Goal: Task Accomplishment & Management: Manage account settings

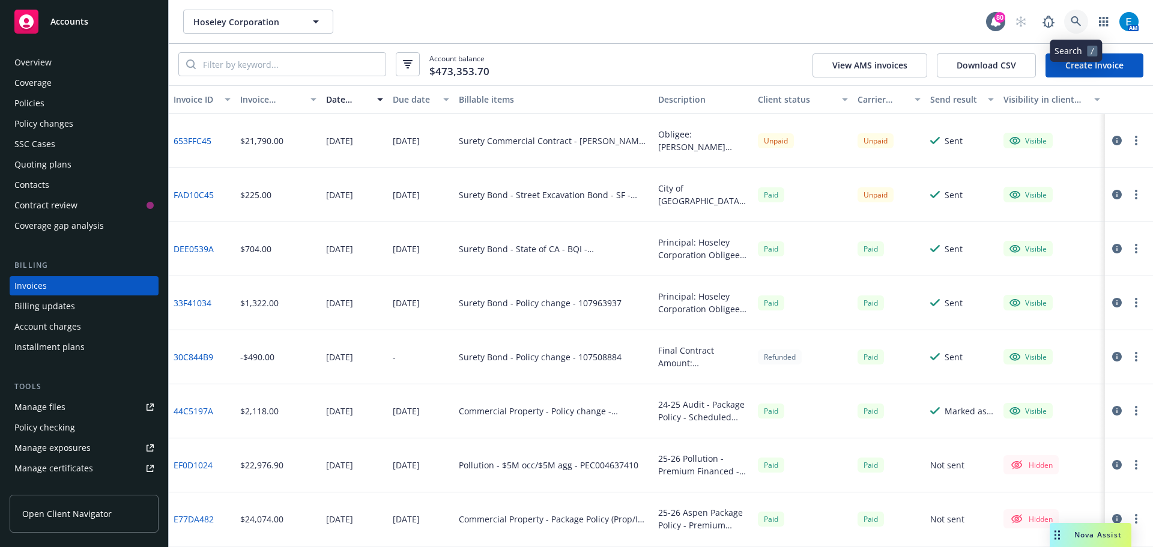
click at [1072, 19] on icon at bounding box center [1076, 21] width 10 height 10
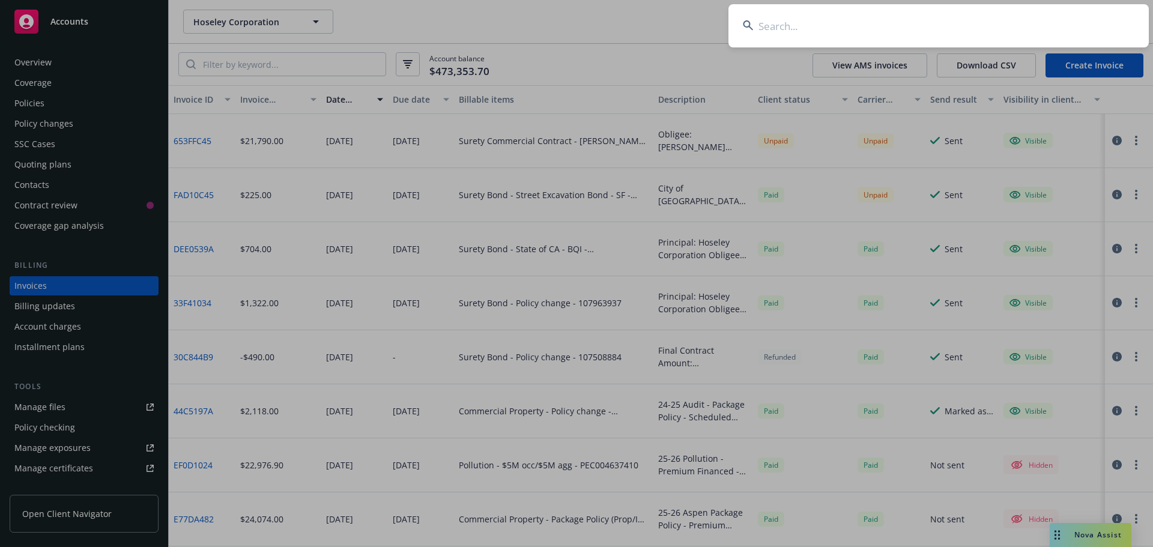
click at [1014, 22] on input at bounding box center [938, 25] width 420 height 43
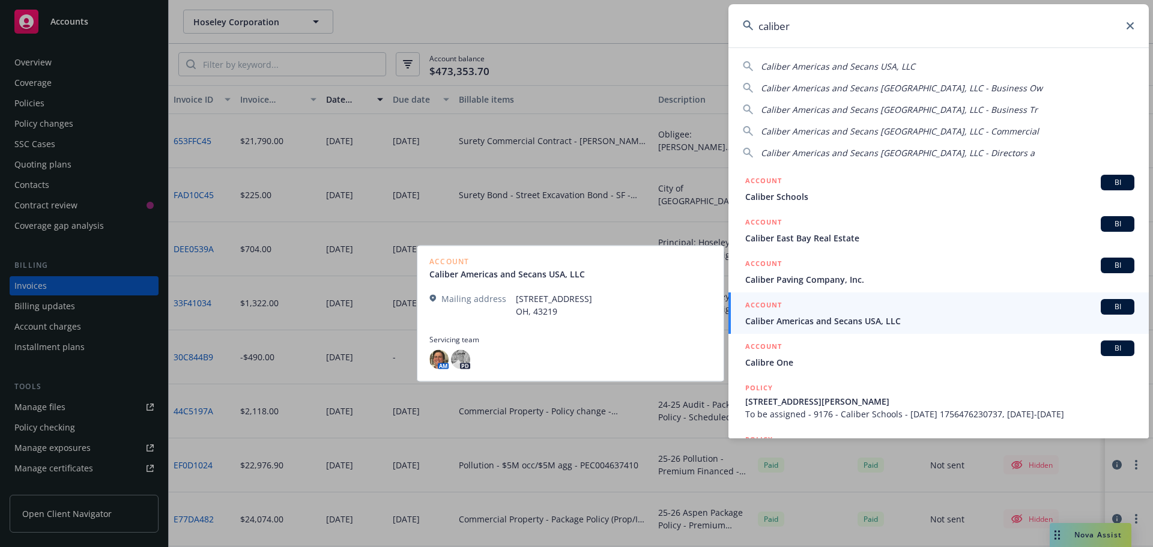
type input "caliber"
click at [825, 321] on span "Caliber Americas and Secans USA, LLC" at bounding box center [939, 321] width 389 height 13
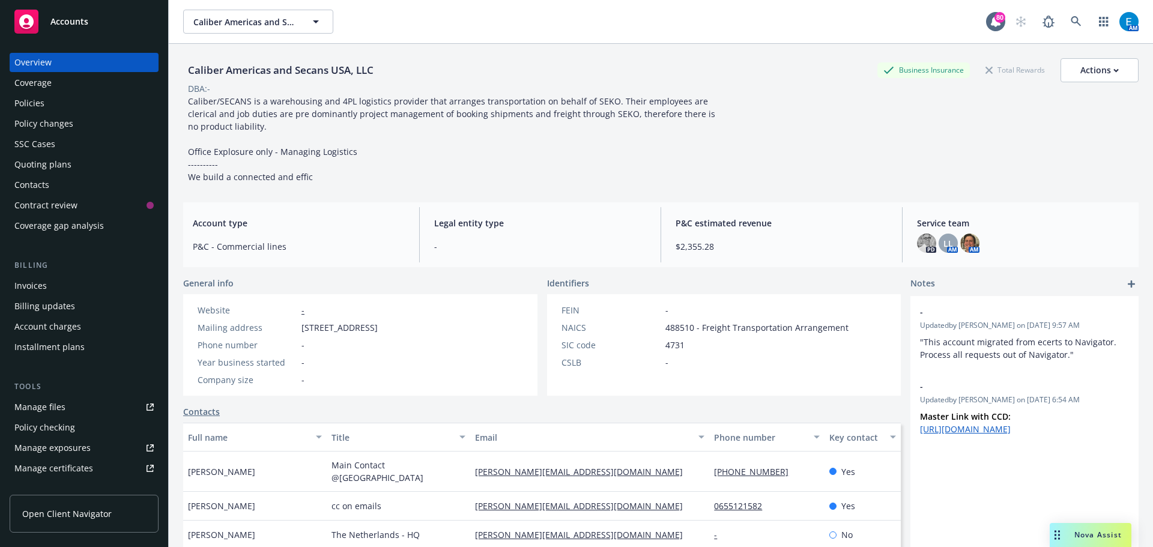
click at [34, 103] on div "Policies" at bounding box center [29, 103] width 30 height 19
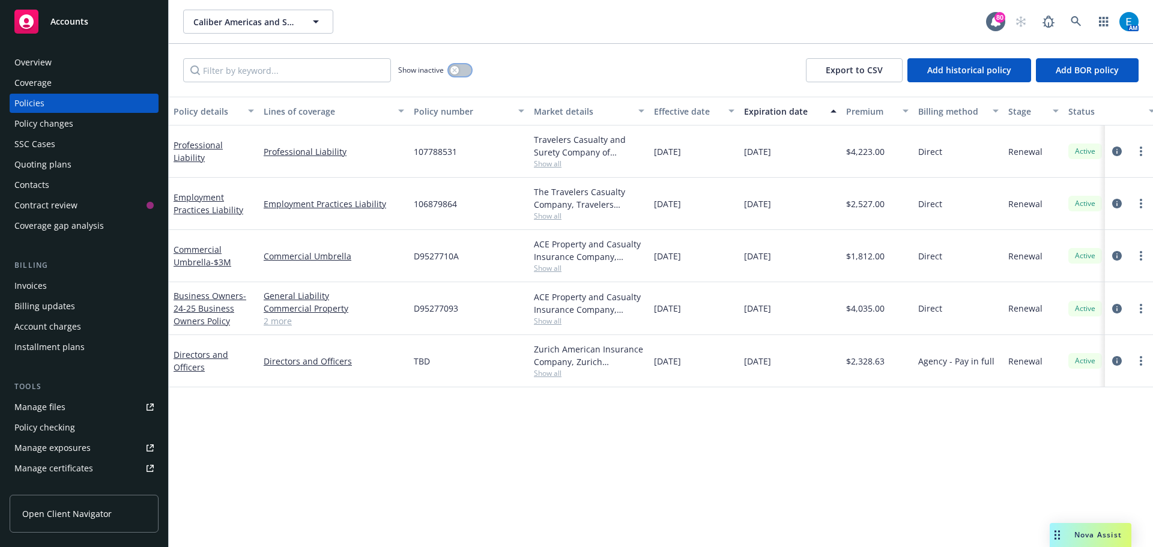
click at [462, 71] on button "button" at bounding box center [460, 70] width 23 height 12
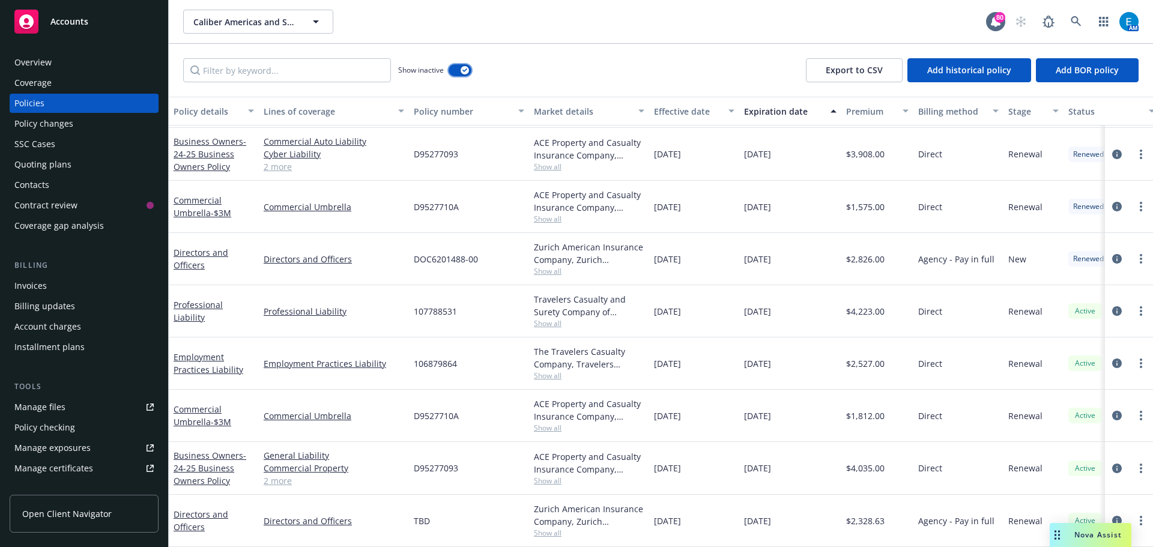
scroll to position [1020, 0]
click at [457, 70] on button "button" at bounding box center [460, 70] width 23 height 12
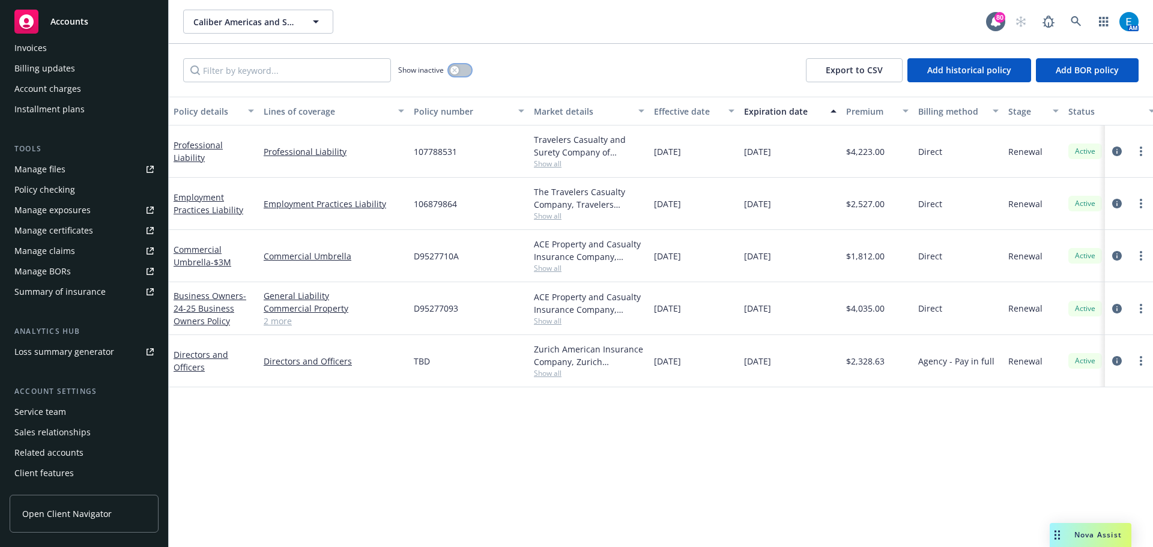
scroll to position [256, 0]
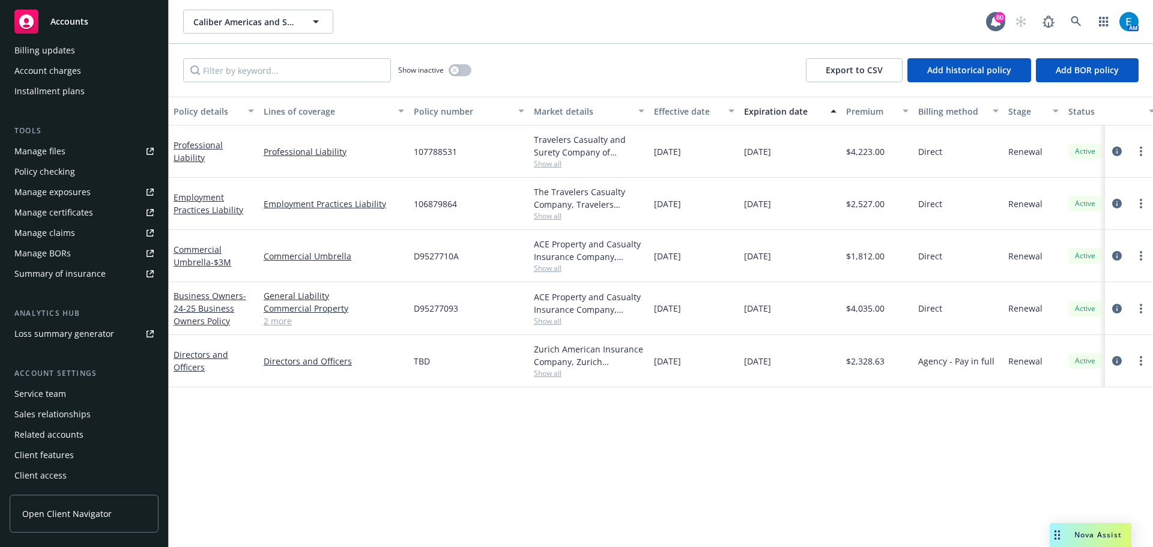
click at [62, 391] on div "Service team" at bounding box center [40, 393] width 52 height 19
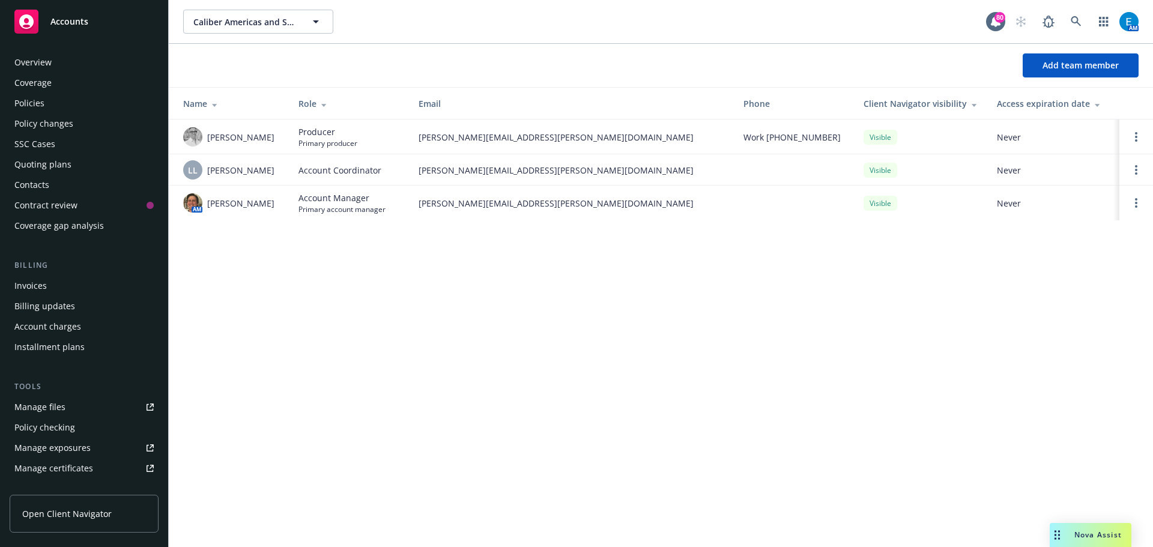
drag, startPoint x: 28, startPoint y: 103, endPoint x: 43, endPoint y: 110, distance: 16.1
click at [28, 103] on div "Policies" at bounding box center [29, 103] width 30 height 19
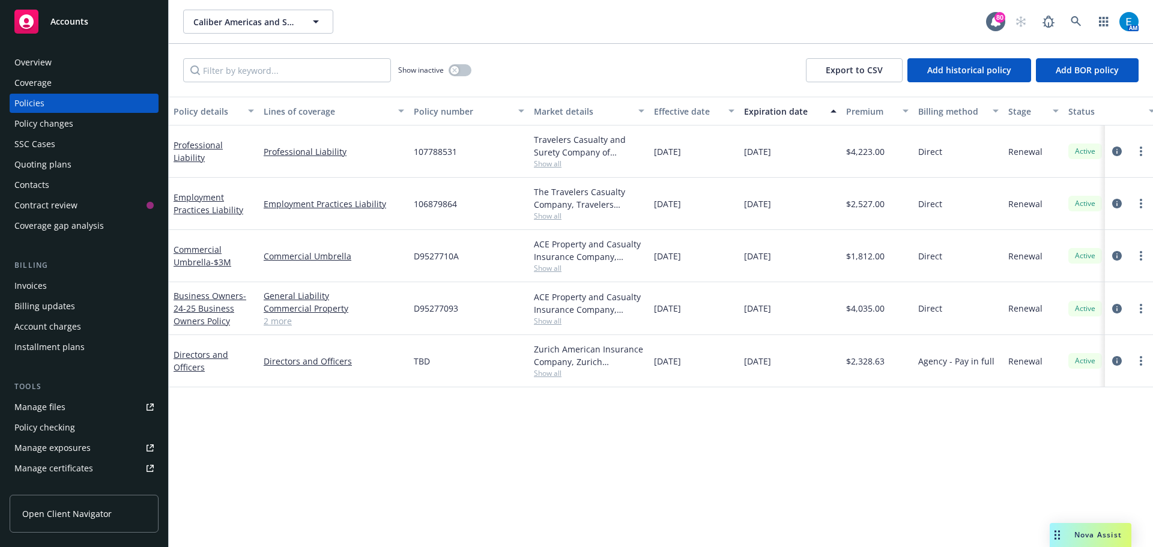
drag, startPoint x: 44, startPoint y: 63, endPoint x: 71, endPoint y: 93, distance: 40.4
click at [44, 63] on div "Overview" at bounding box center [32, 62] width 37 height 19
